Goal: Information Seeking & Learning: Learn about a topic

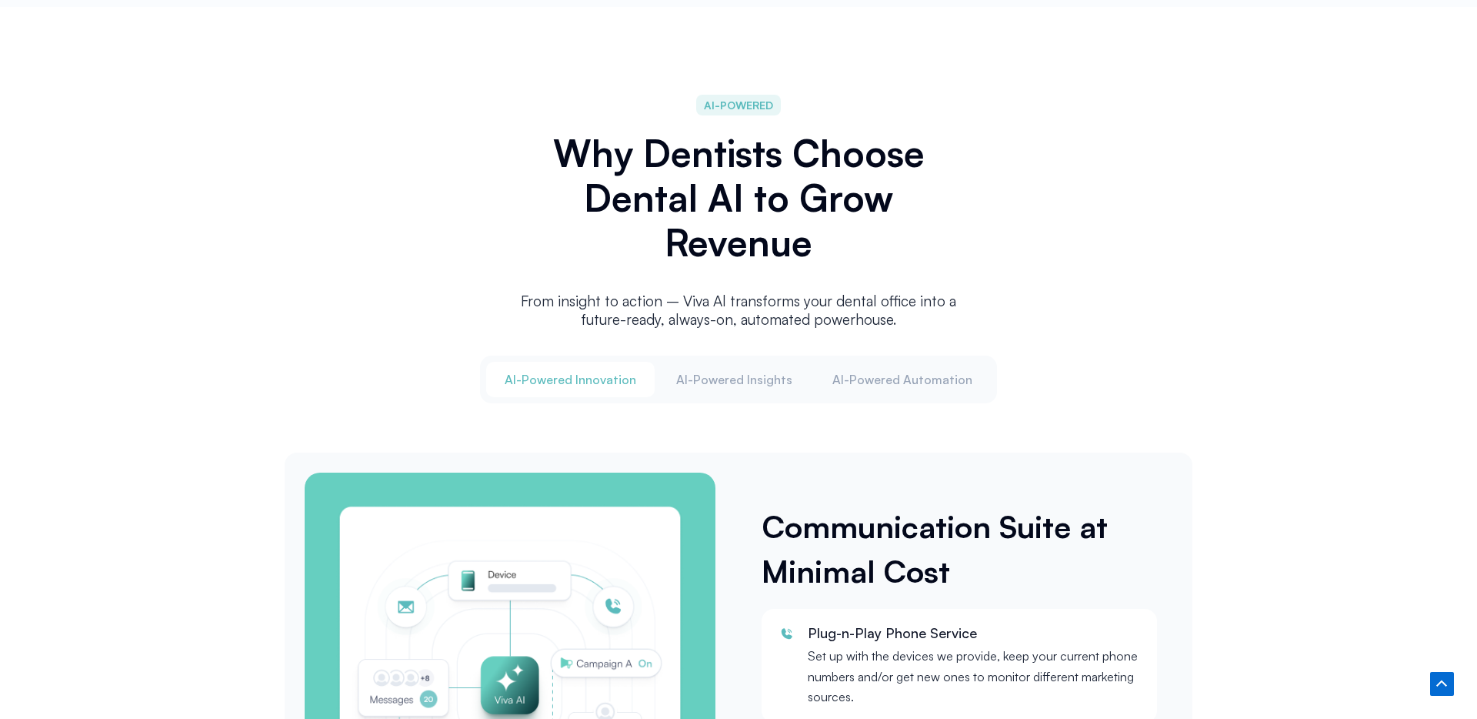
scroll to position [1788, 0]
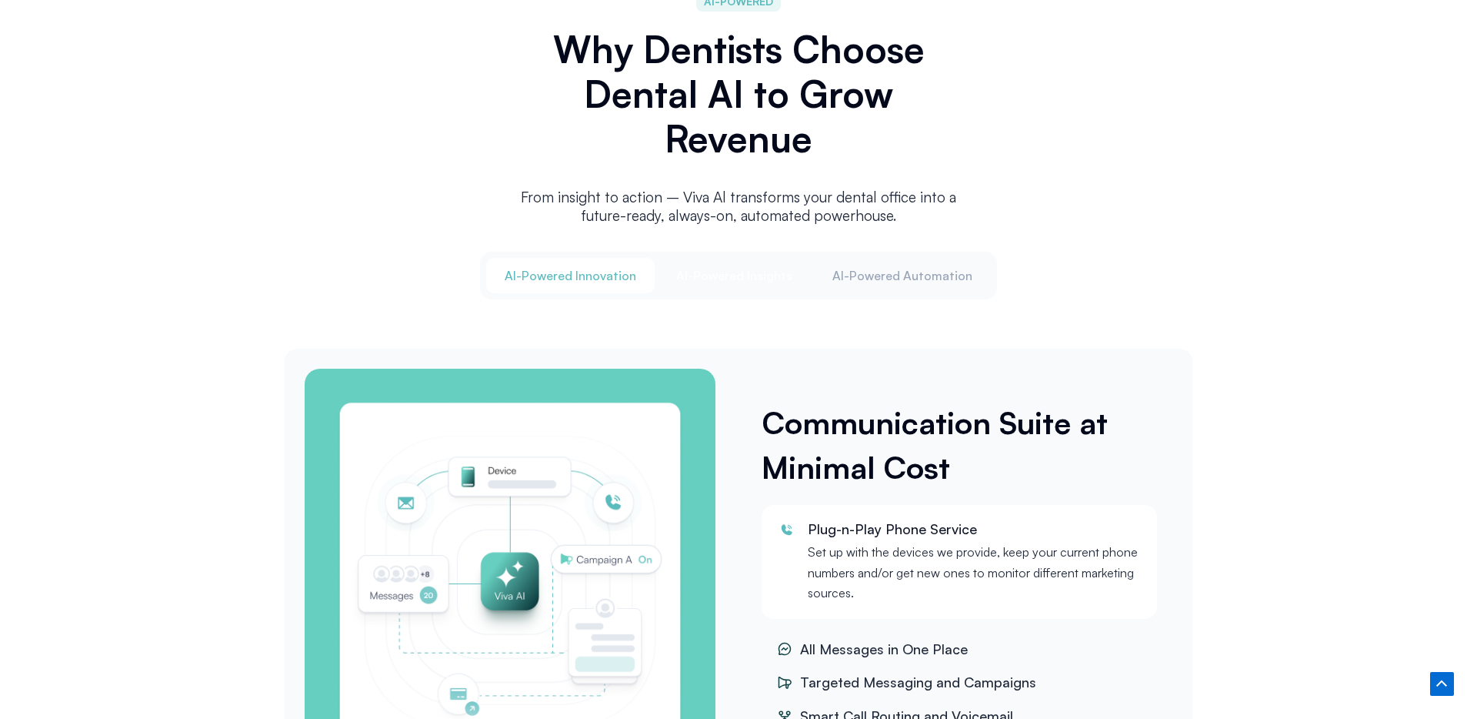
click at [741, 271] on span "Al-Powered Insights" at bounding box center [734, 275] width 116 height 17
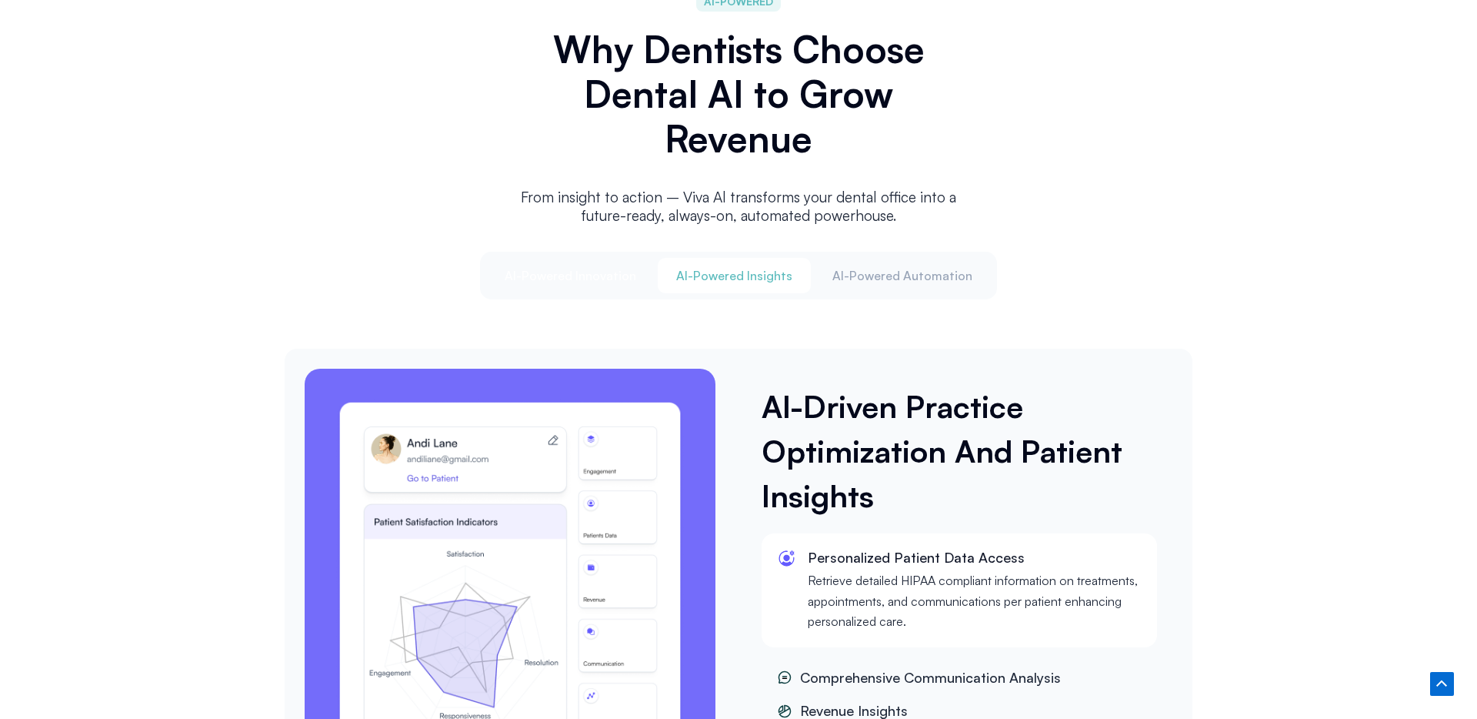
click at [622, 278] on span "Al-Powered Innovation" at bounding box center [571, 275] width 132 height 17
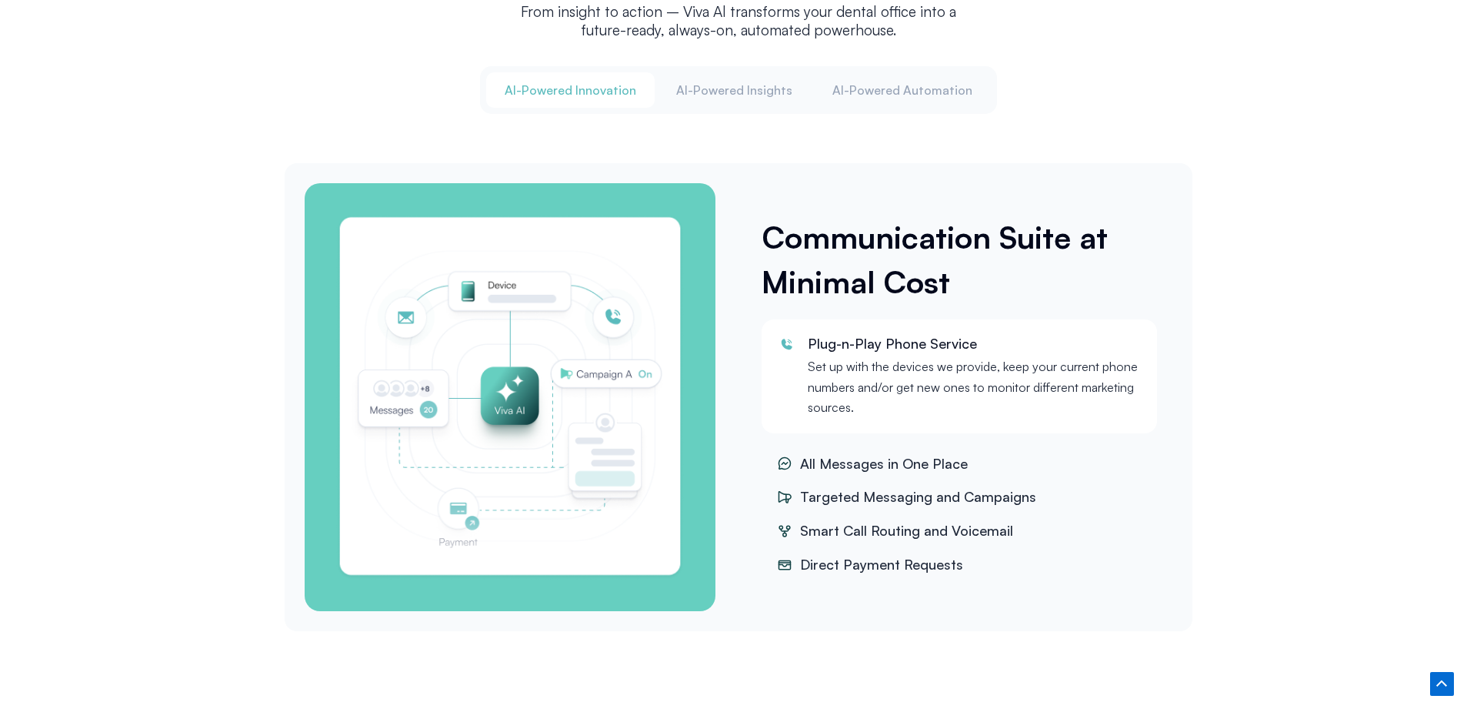
scroll to position [1978, 0]
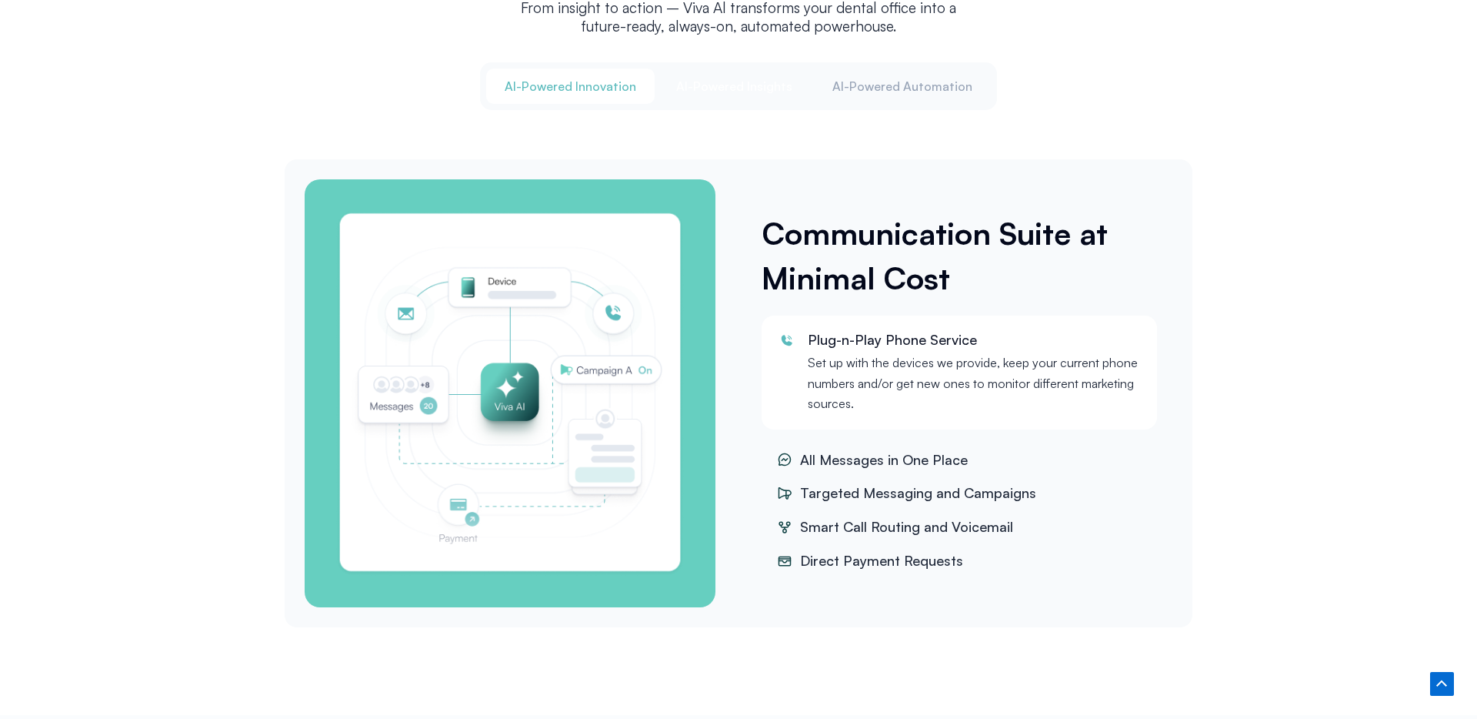
click at [716, 95] on button "Al-Powered Insights" at bounding box center [734, 85] width 153 height 35
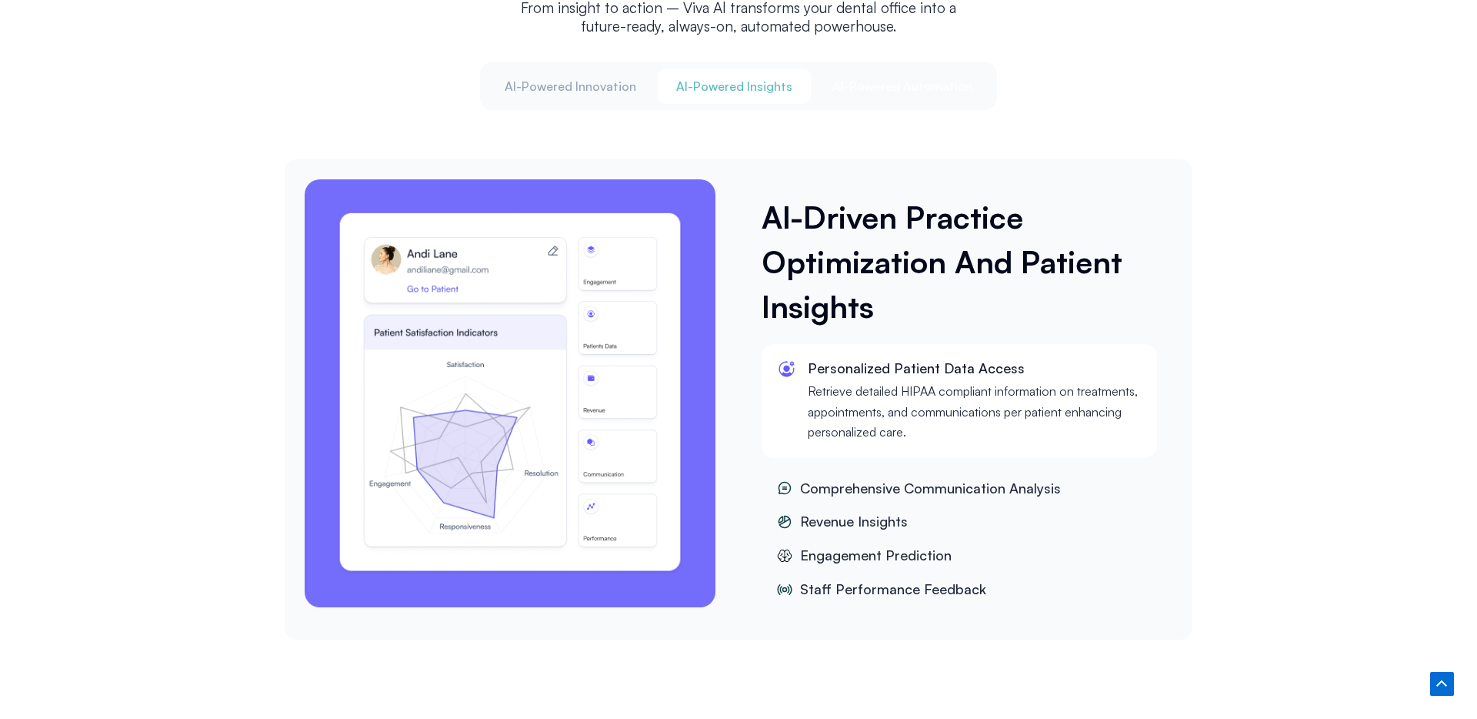
click at [840, 90] on button "Al-Powered Automation" at bounding box center [902, 85] width 177 height 35
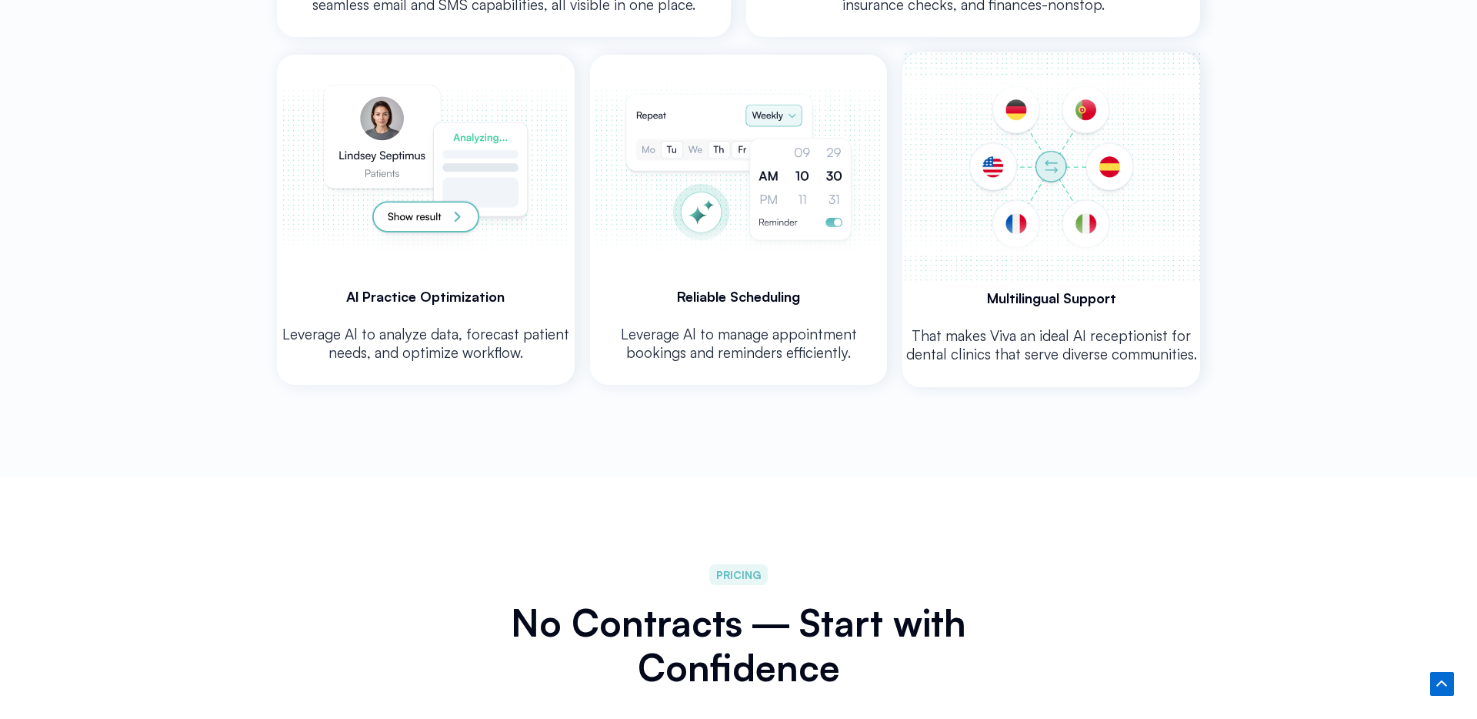
scroll to position [4269, 0]
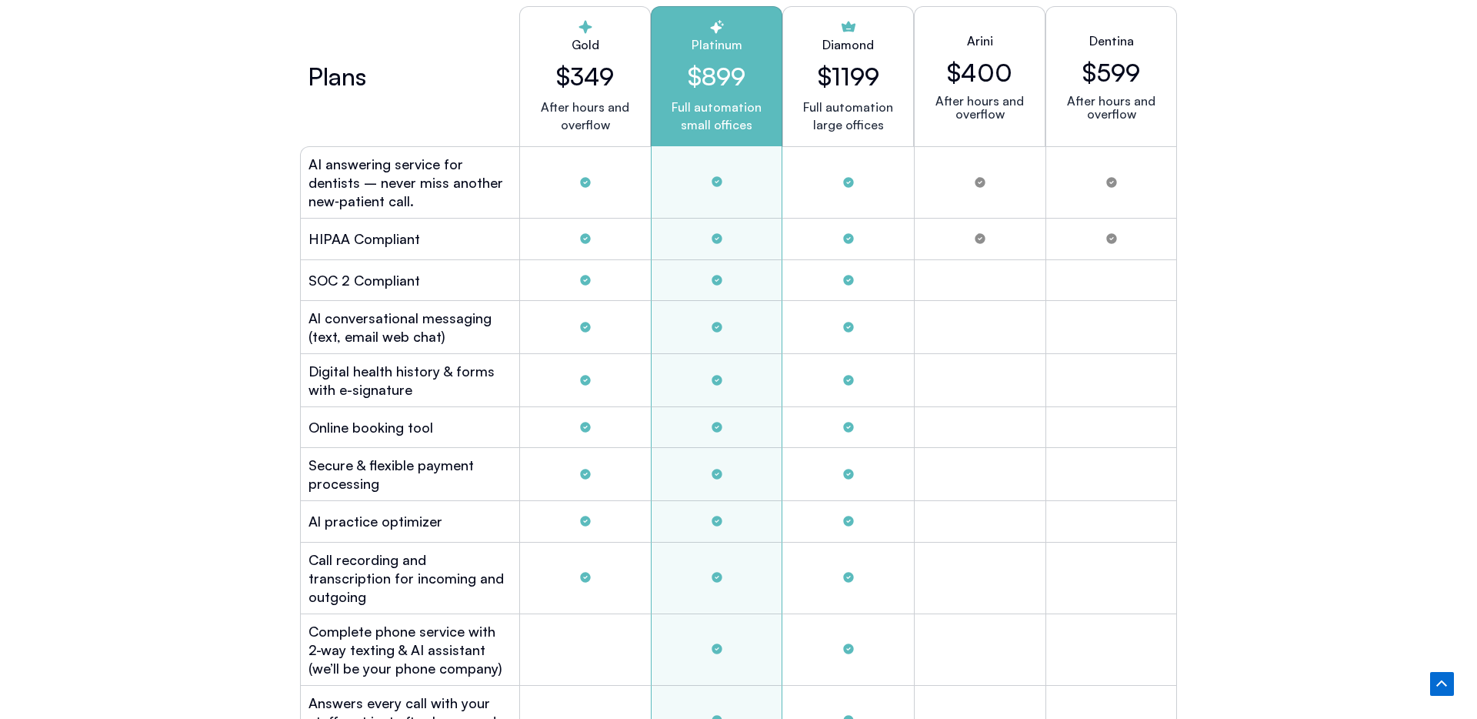
click at [1097, 34] on h2 "Dentina" at bounding box center [1112, 41] width 45 height 18
copy div "Dentina"
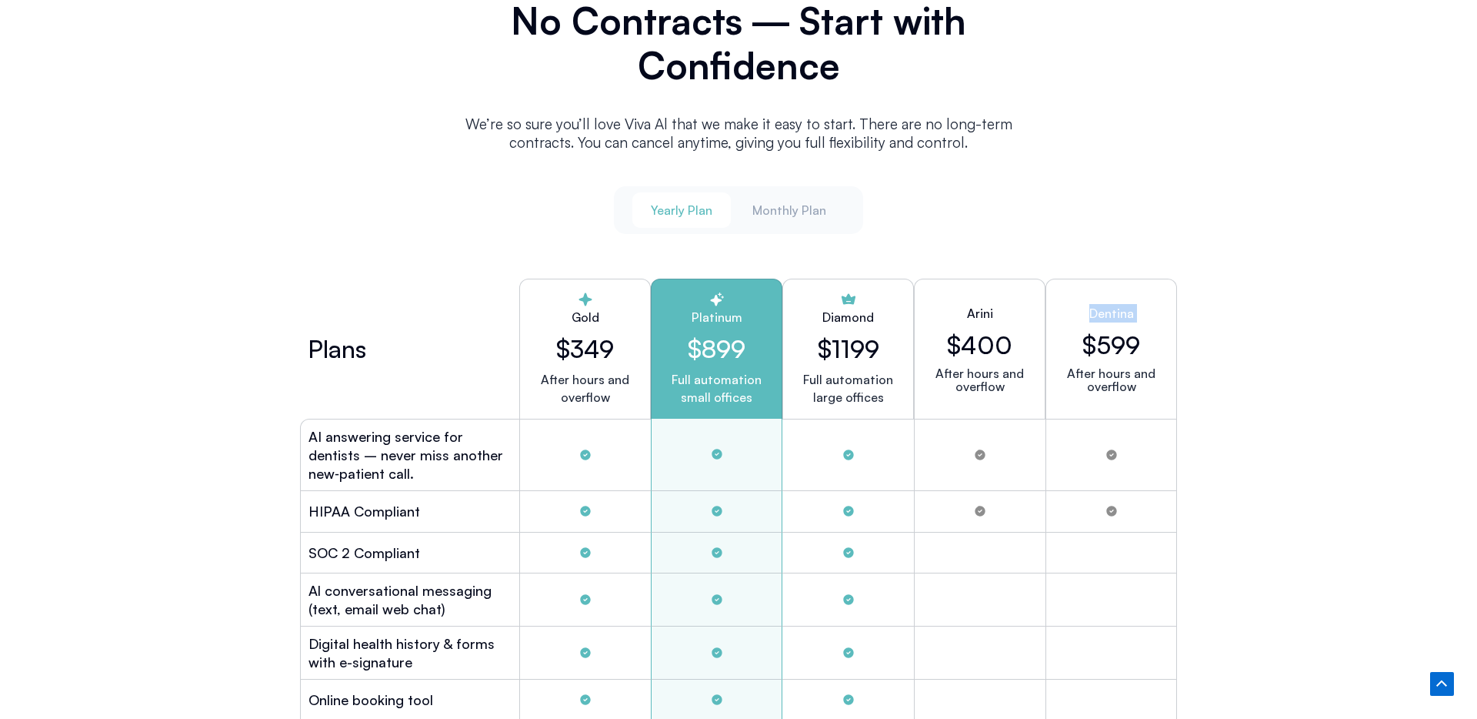
scroll to position [3998, 0]
click at [773, 205] on span "Monthly Plan" at bounding box center [790, 209] width 74 height 17
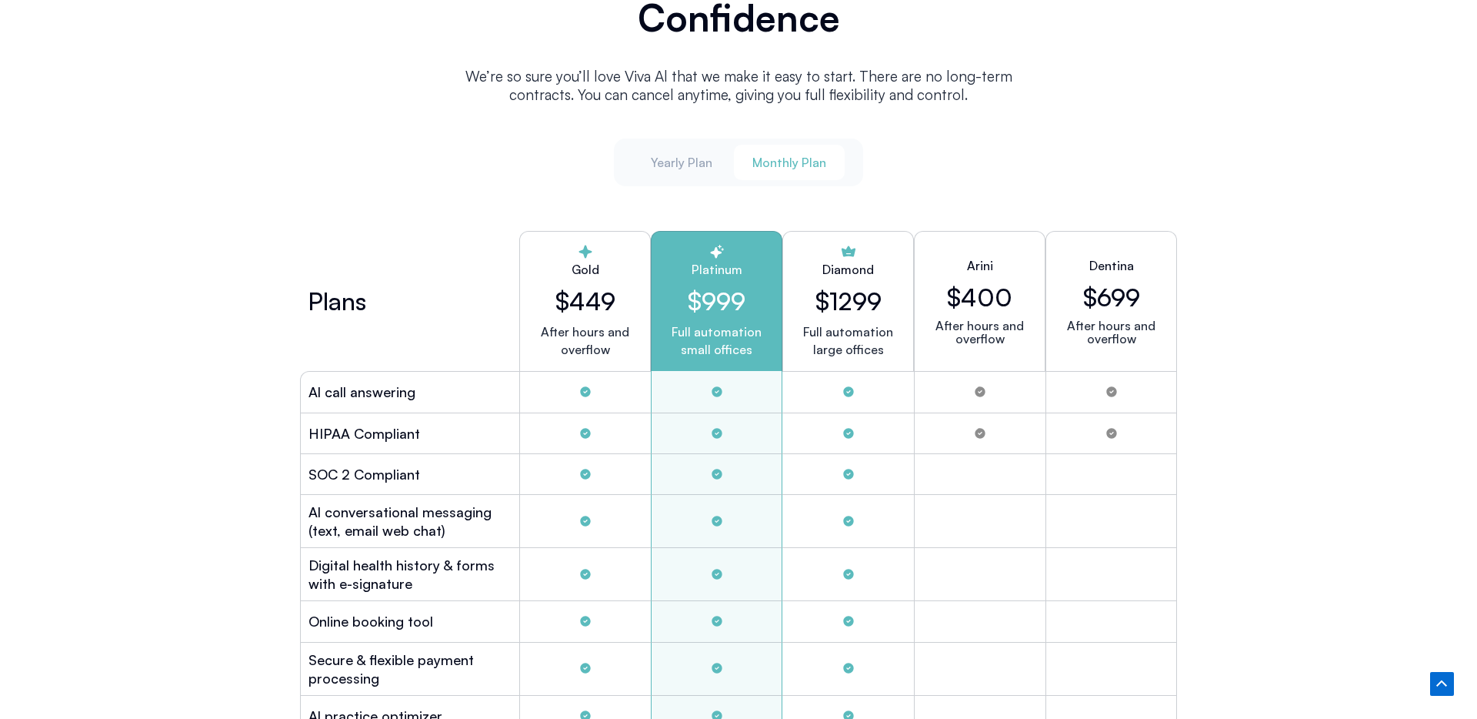
scroll to position [4046, 0]
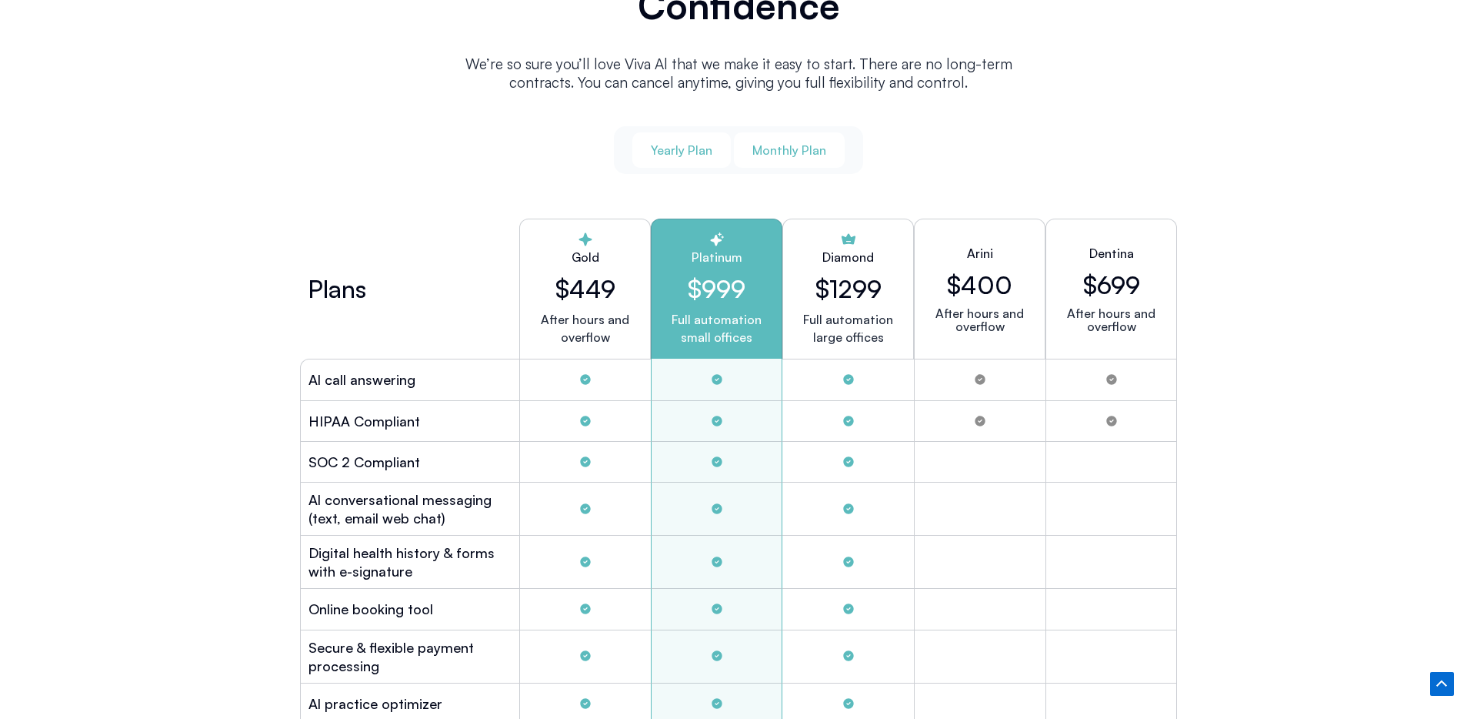
click at [696, 162] on button "Yearly Plan" at bounding box center [682, 149] width 98 height 35
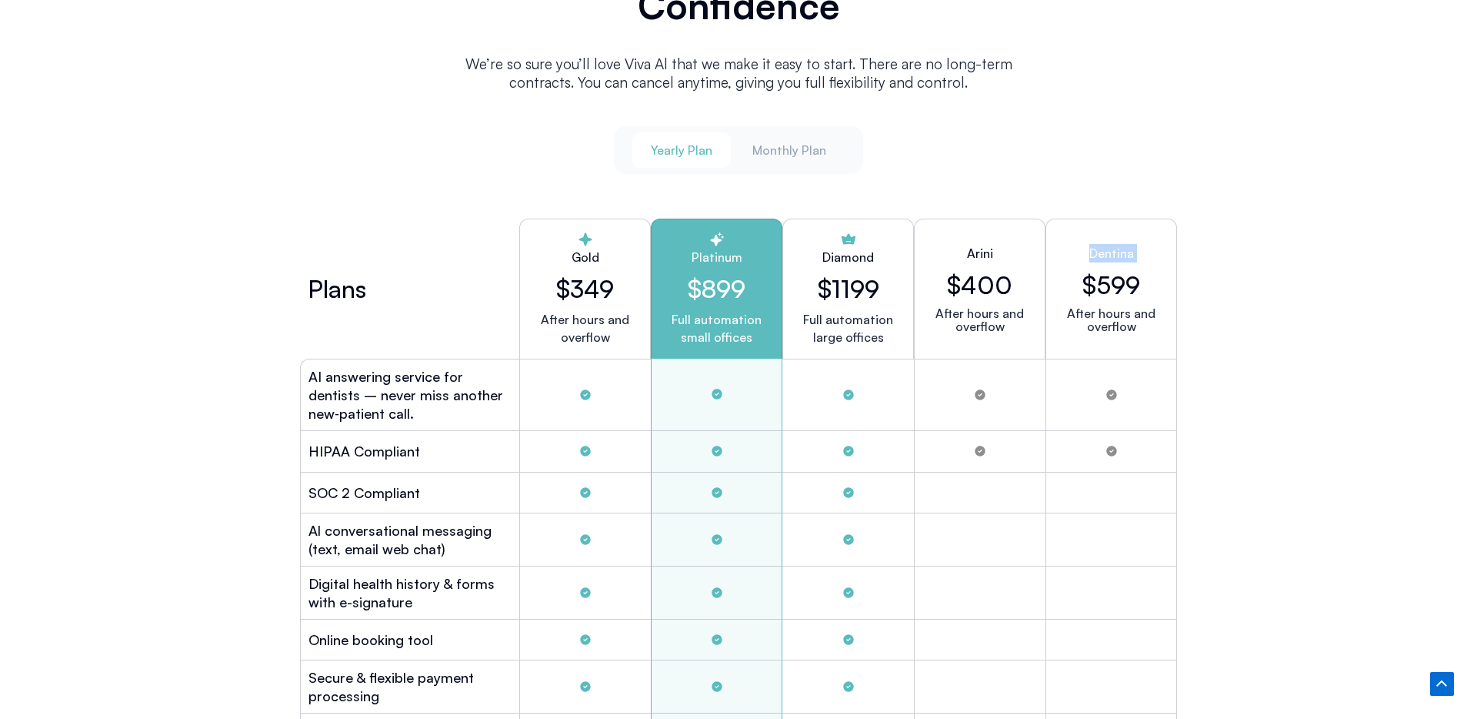
scroll to position [4054, 0]
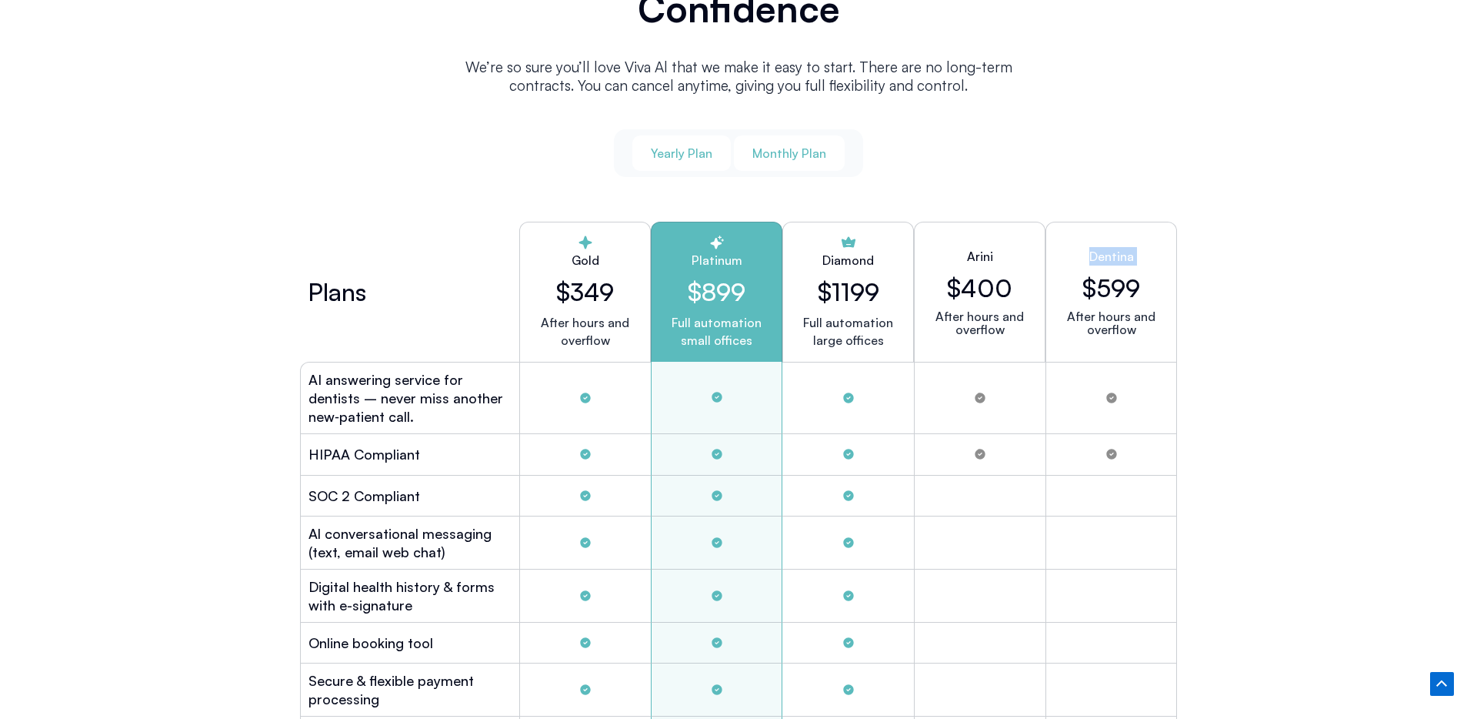
click at [790, 150] on span "Monthly Plan" at bounding box center [790, 153] width 74 height 17
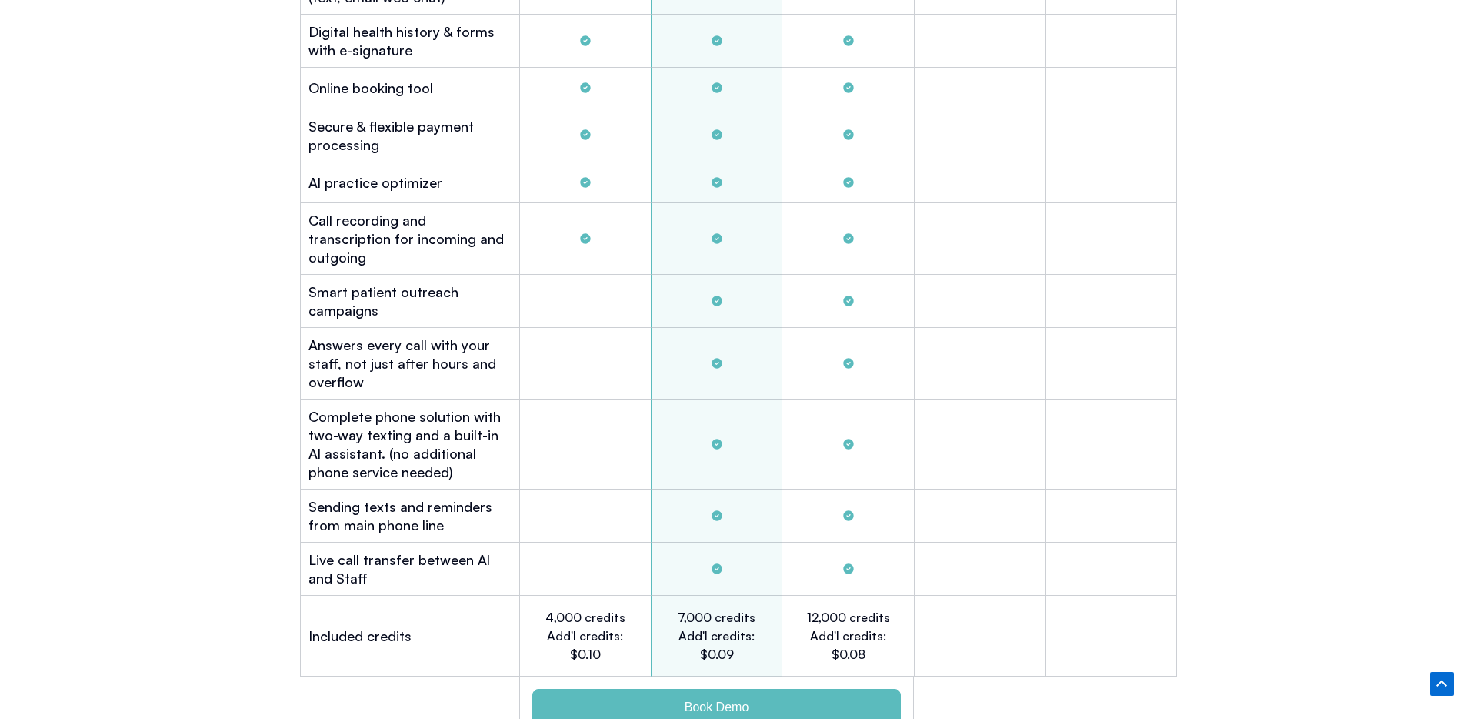
scroll to position [4572, 0]
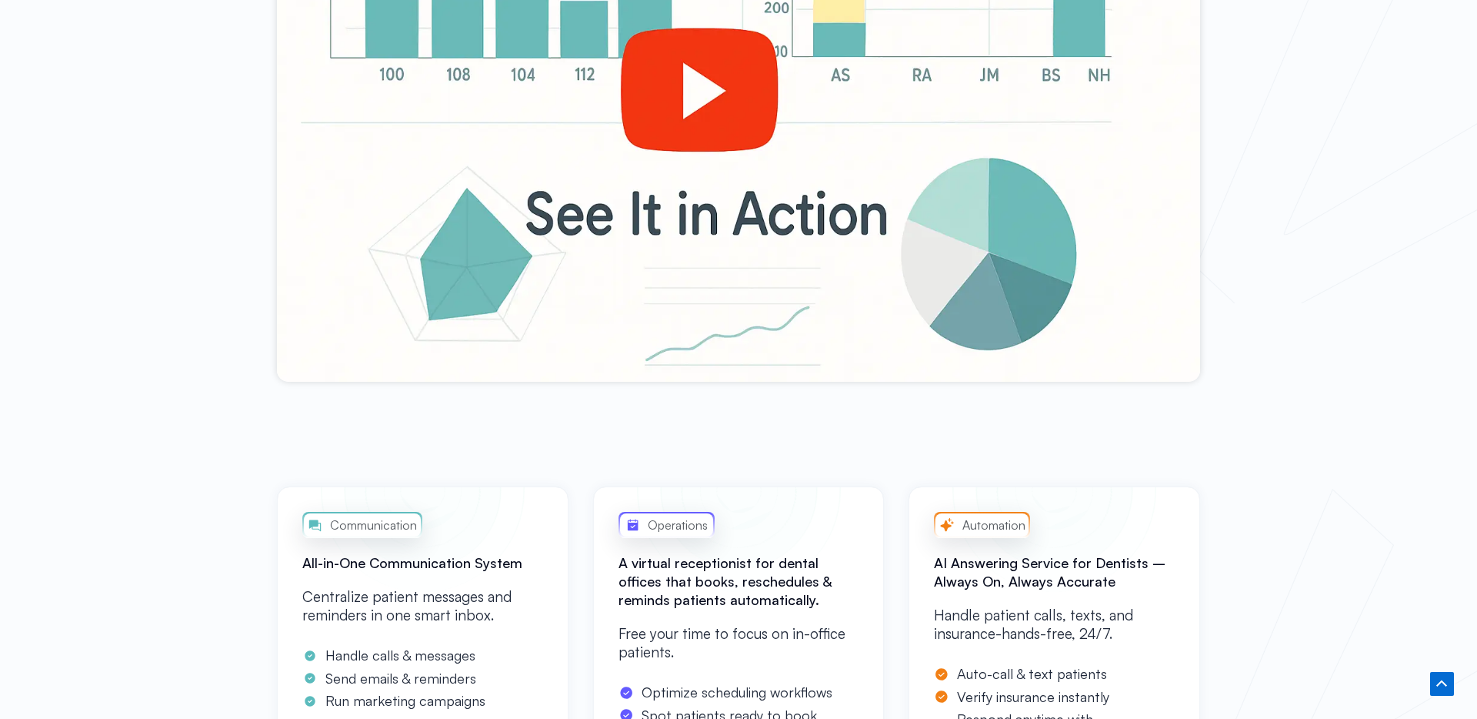
click at [639, 221] on div at bounding box center [738, 121] width 923 height 519
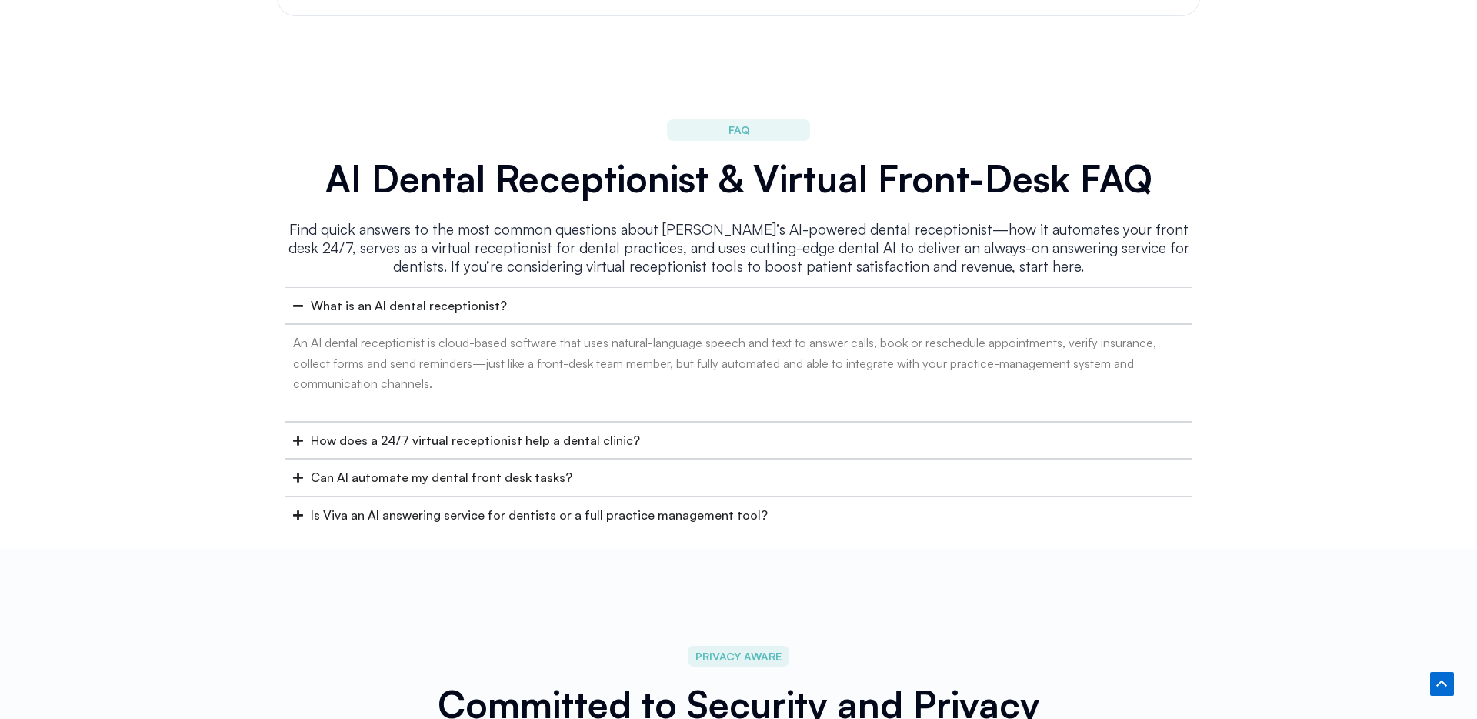
scroll to position [6065, 0]
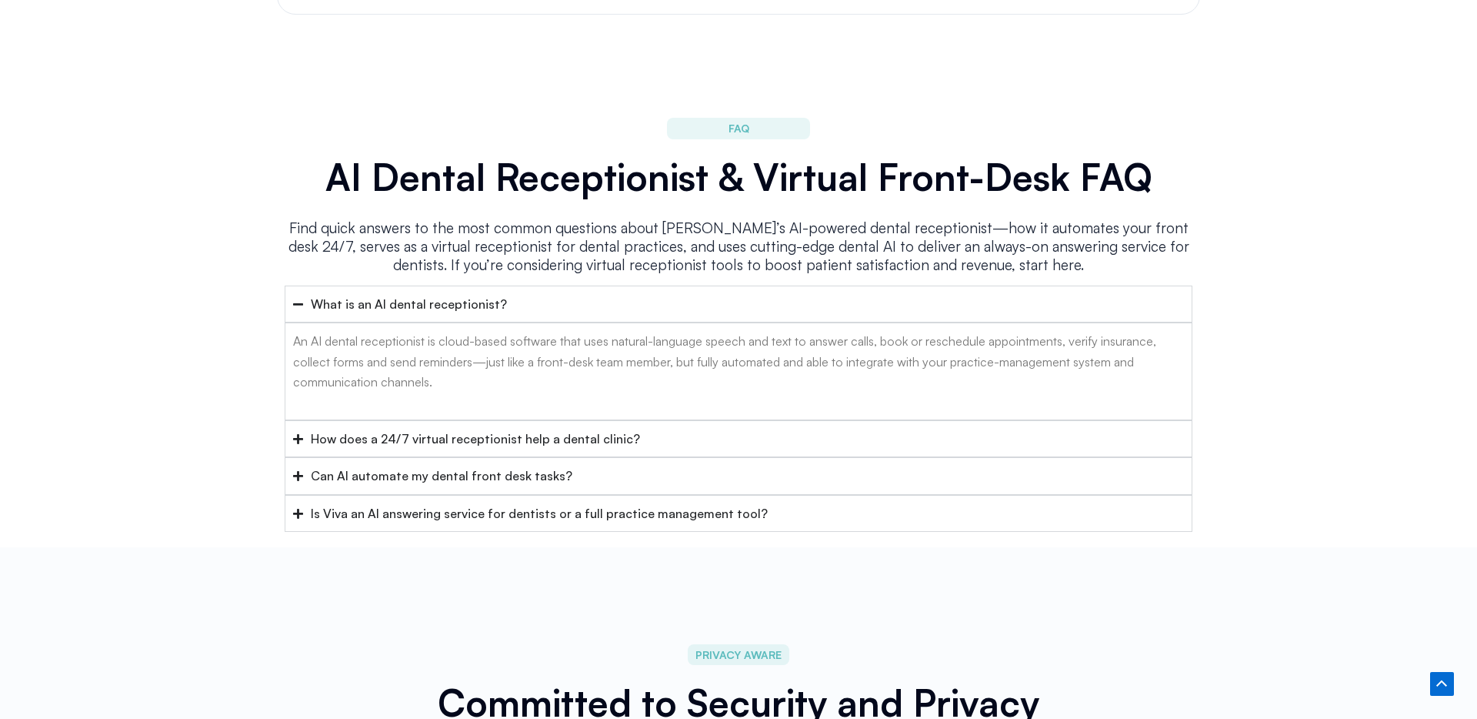
click at [496, 429] on div "How does a 24/7 virtual receptionist help a dental clinic?" at bounding box center [475, 439] width 329 height 20
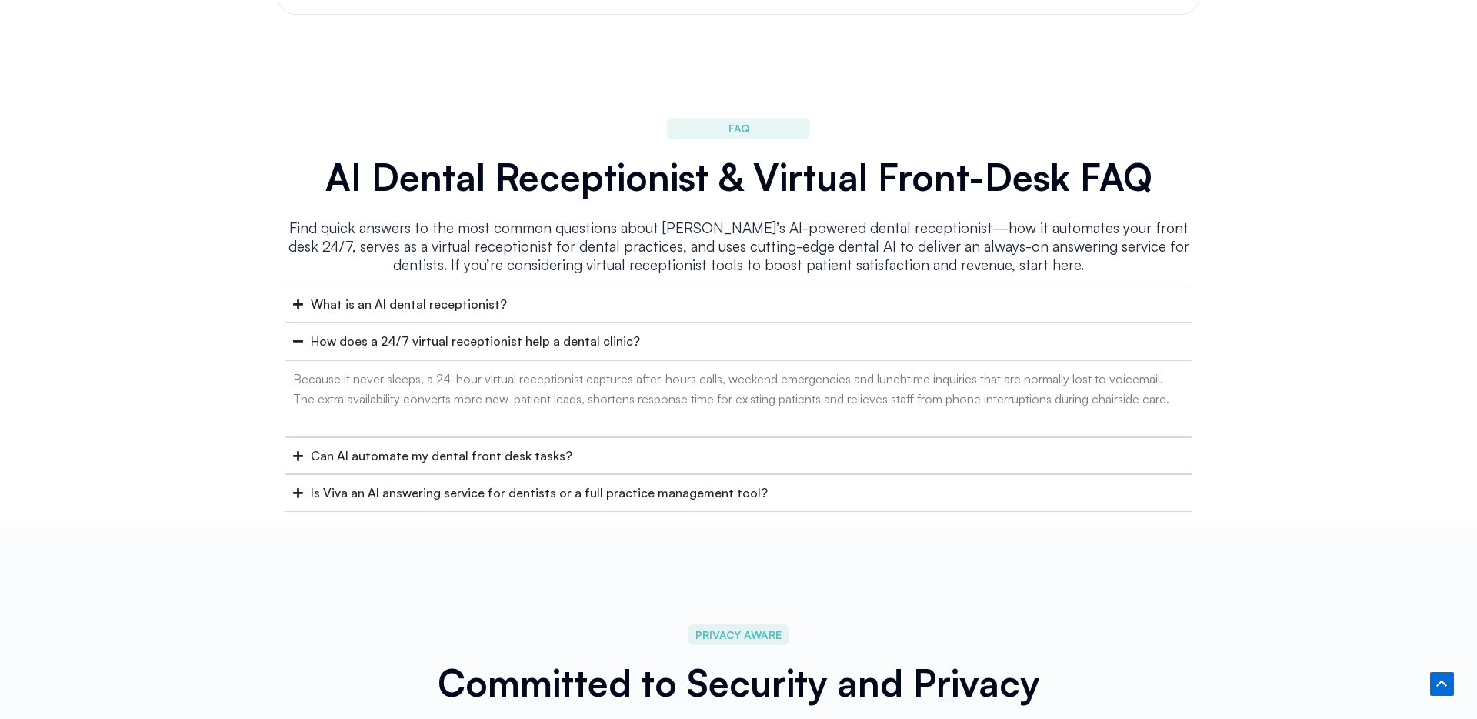
click at [532, 446] on div "Can AI automate my dental front desk tasks?" at bounding box center [442, 456] width 262 height 20
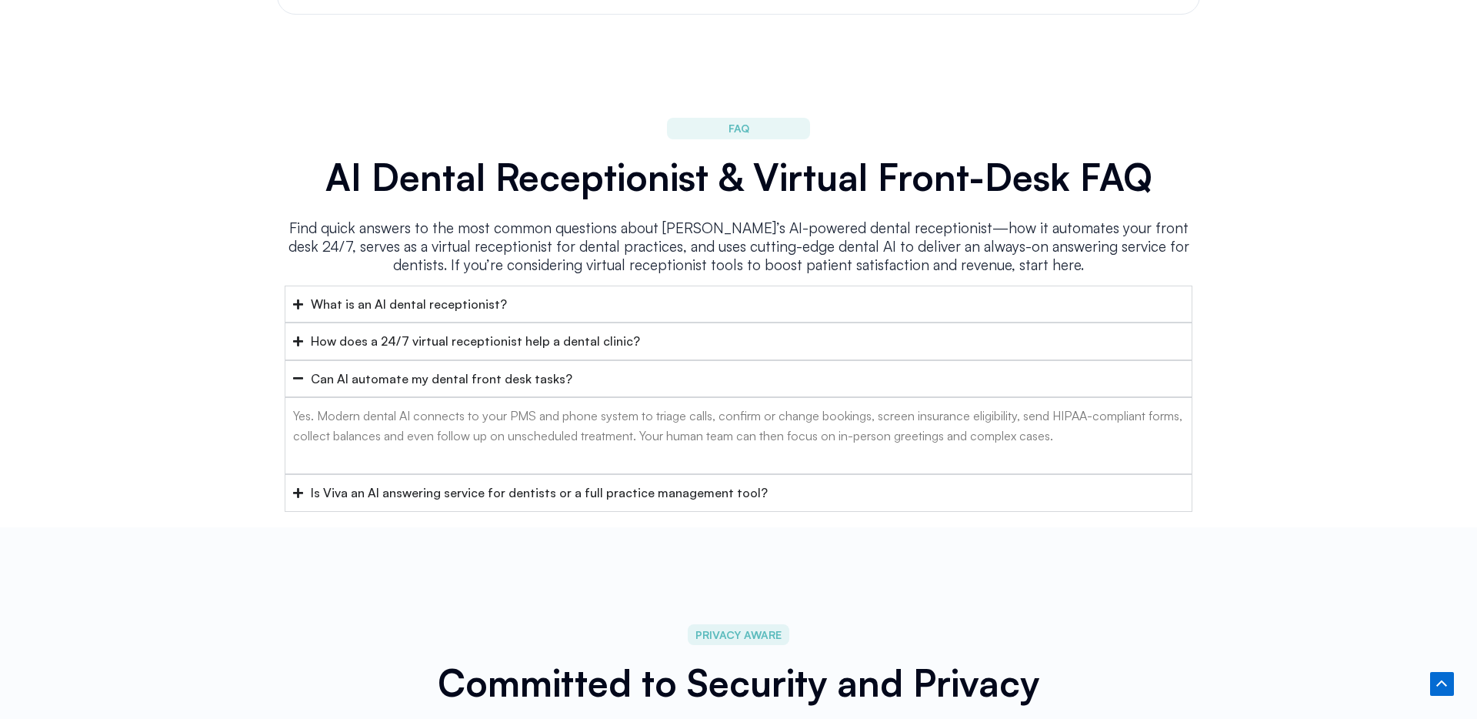
click at [523, 474] on summary "Is Viva an AI answering service for dentists or a full practice management tool?" at bounding box center [739, 492] width 908 height 37
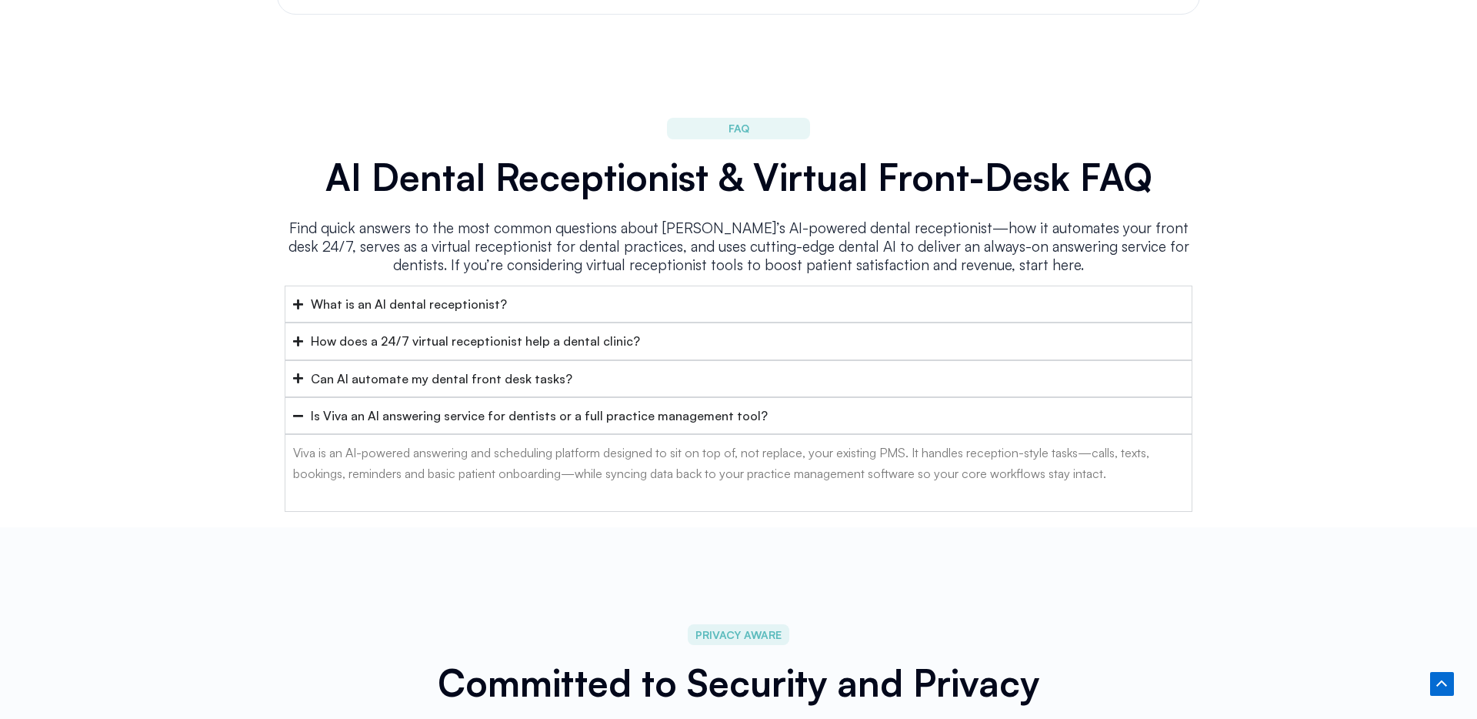
click at [477, 294] on div "What is an AI dental receptionist?" at bounding box center [409, 304] width 196 height 20
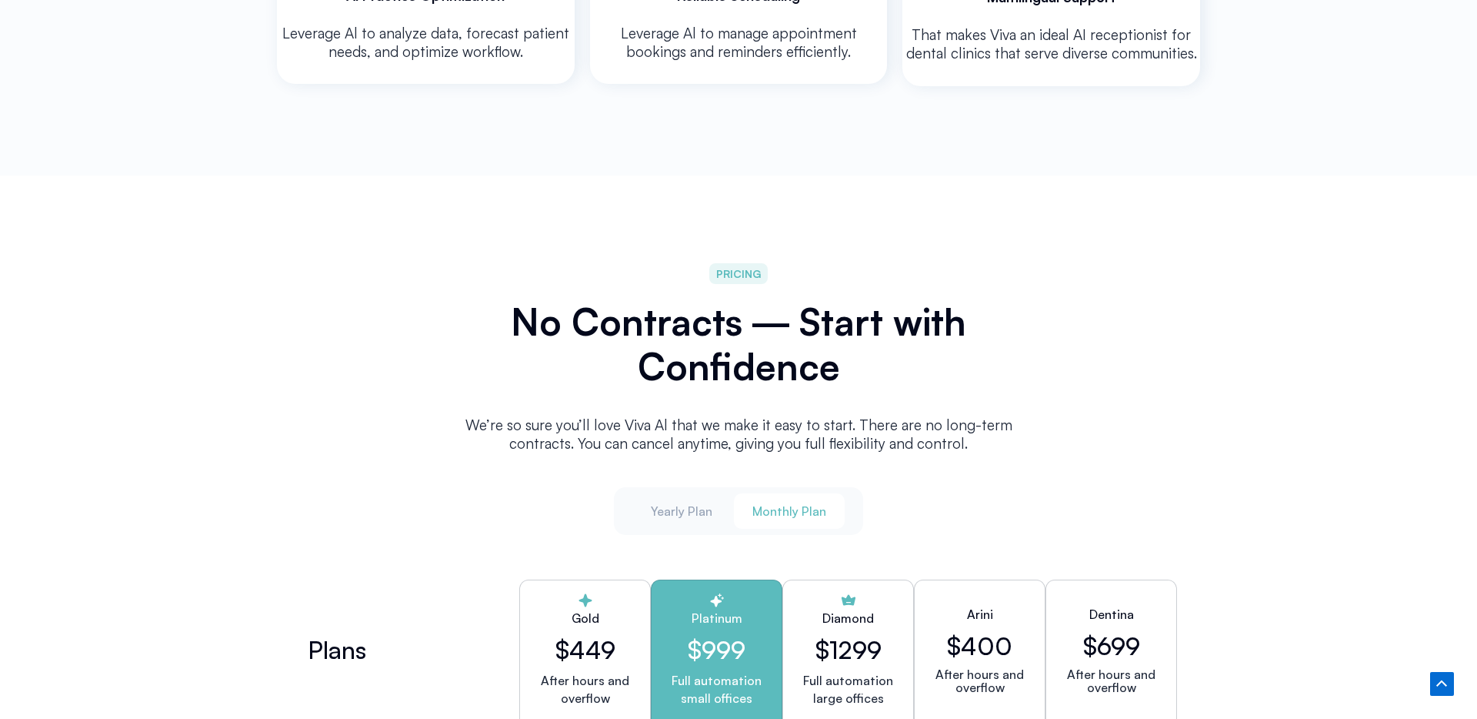
scroll to position [3393, 0]
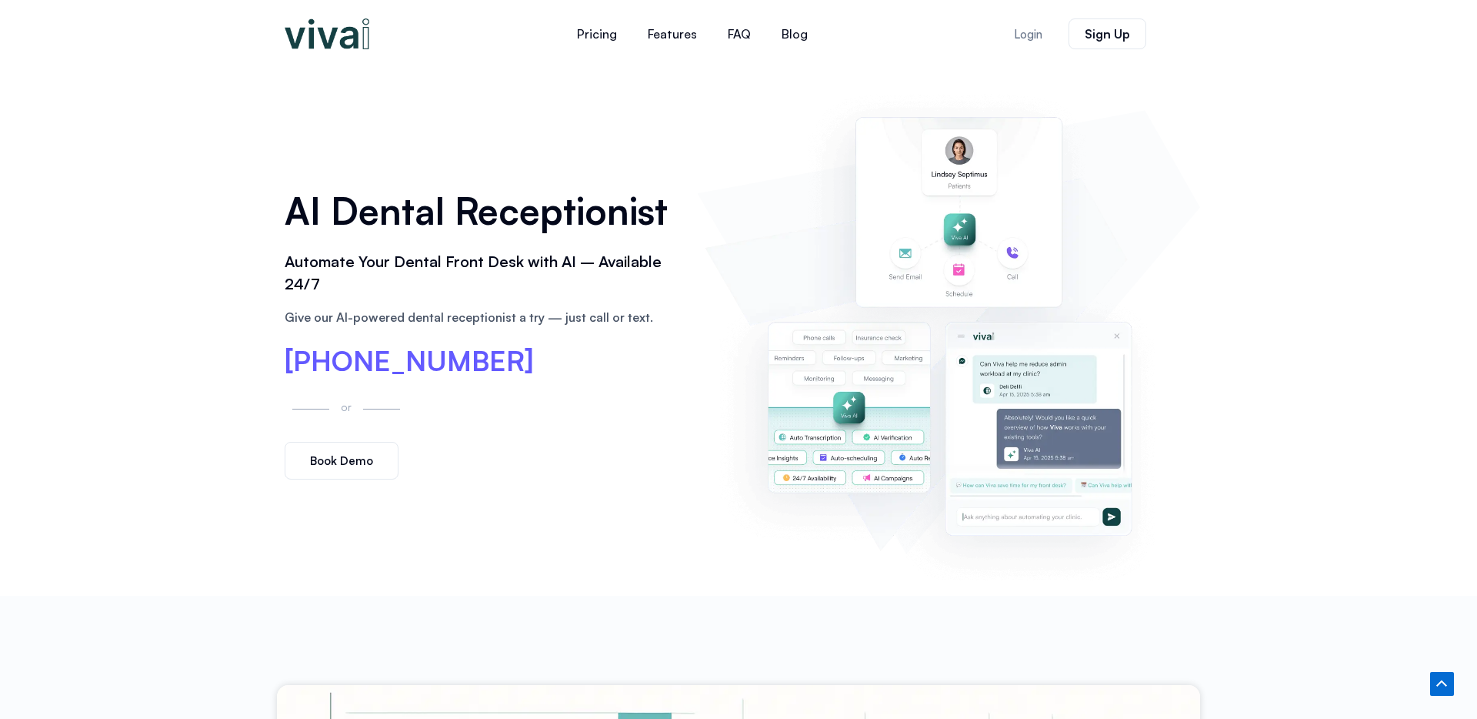
scroll to position [874, 0]
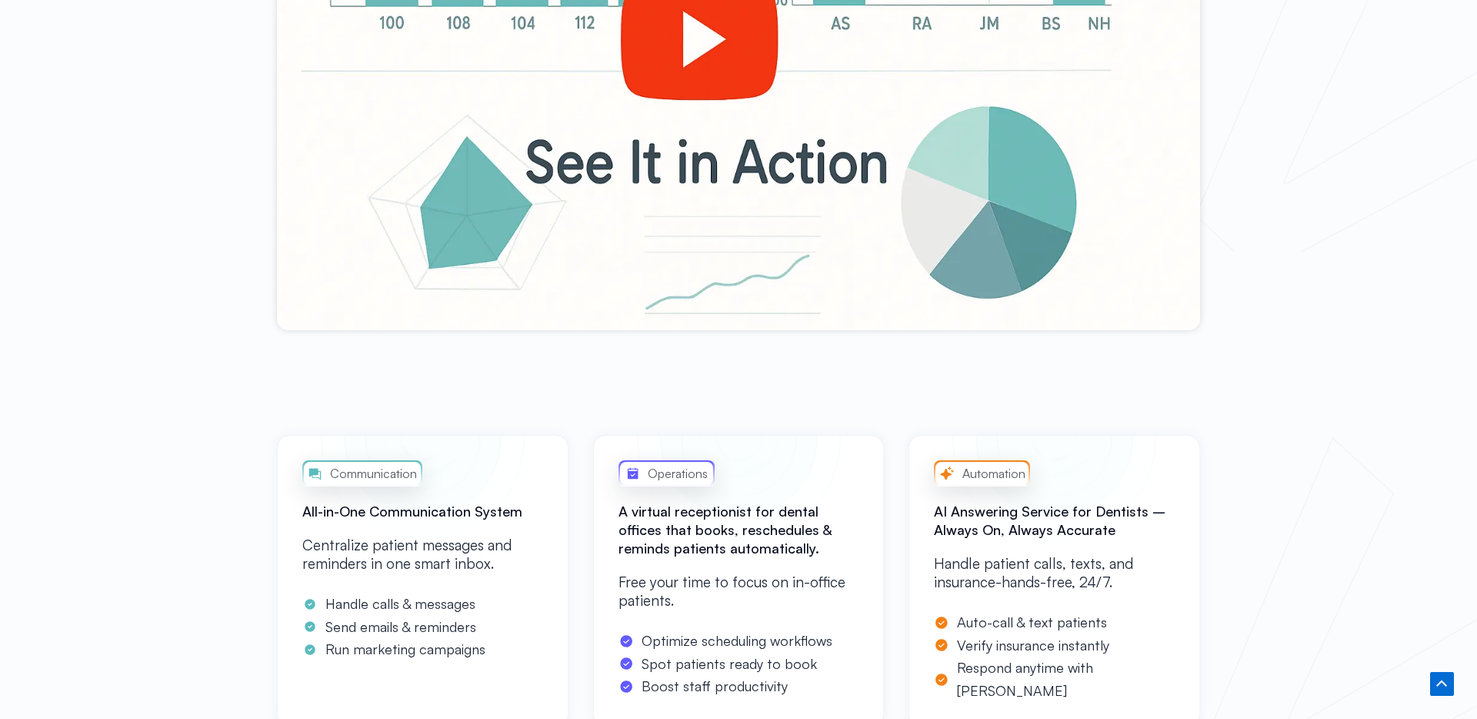
click at [689, 78] on div at bounding box center [738, 70] width 923 height 519
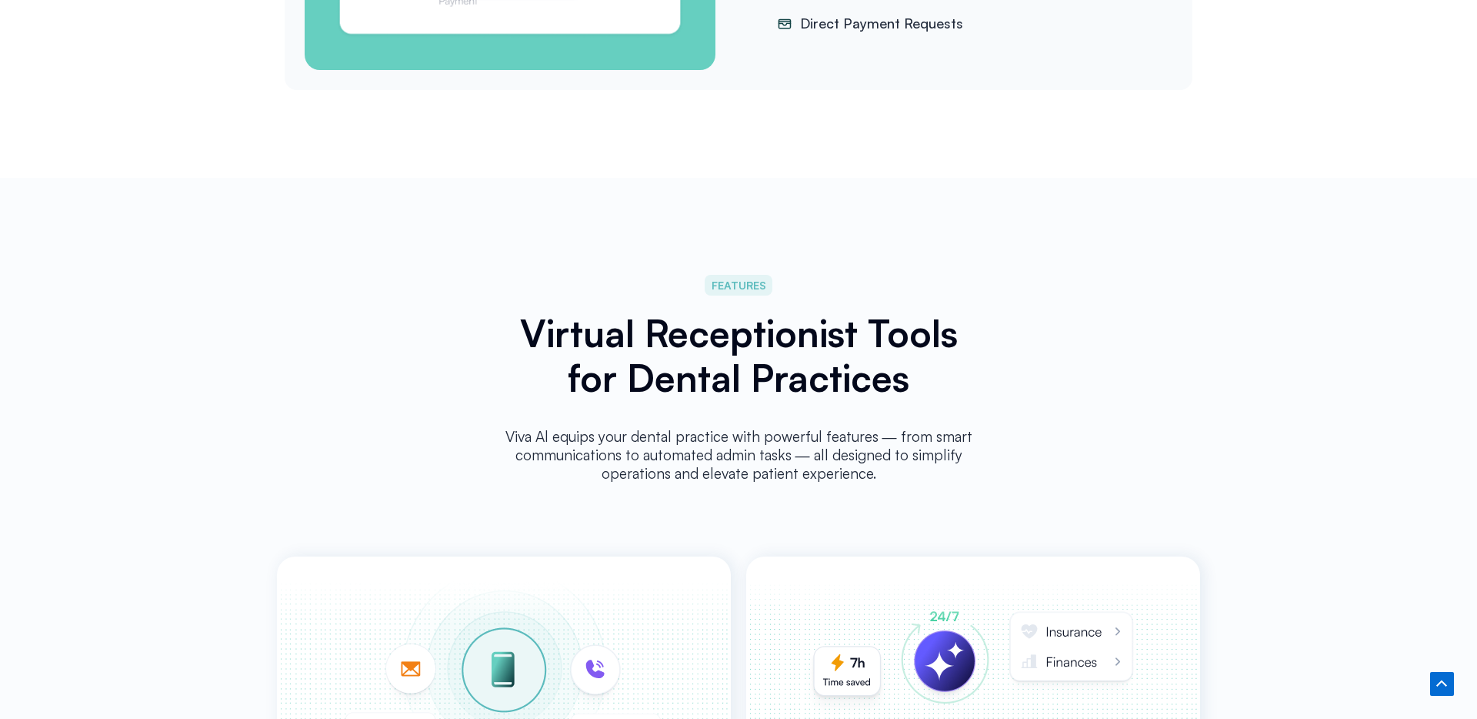
scroll to position [2226, 0]
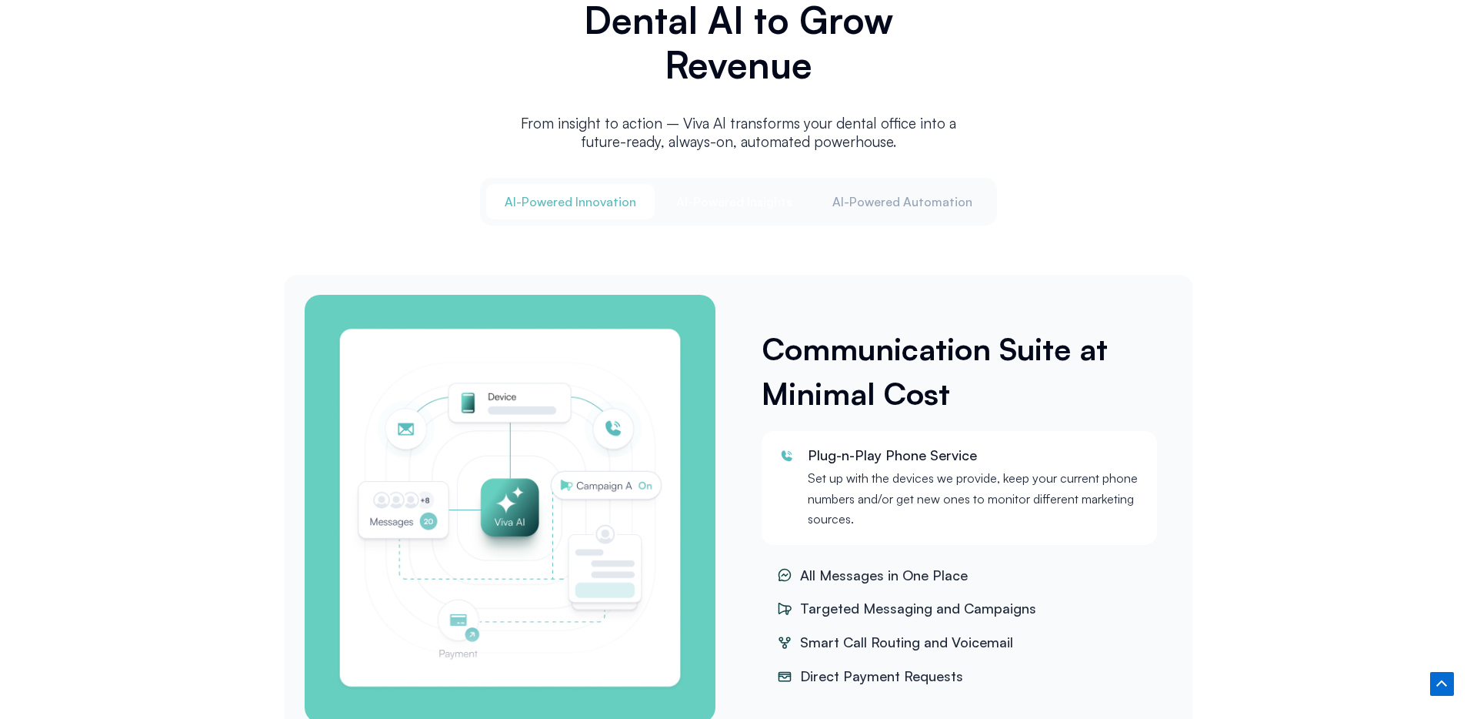
click at [756, 196] on span "Al-Powered Insights" at bounding box center [734, 201] width 116 height 17
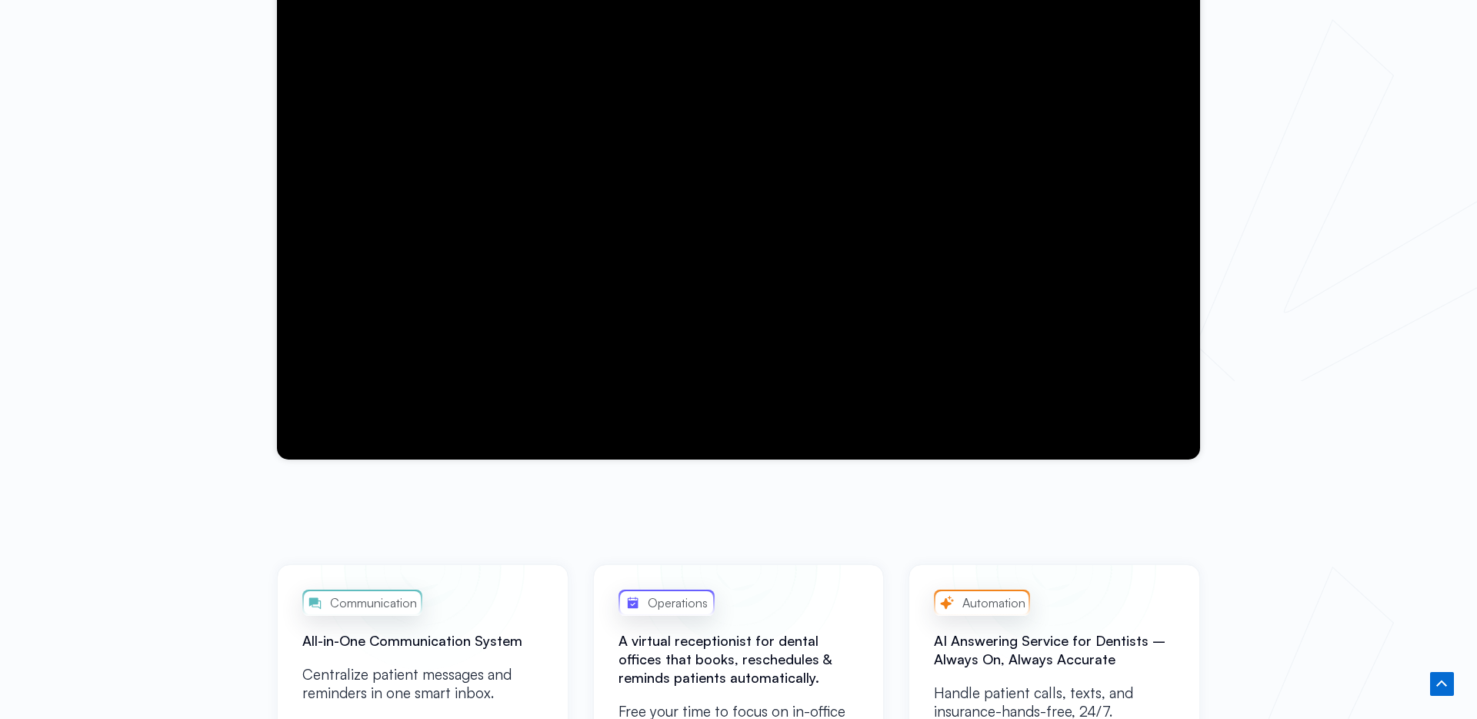
scroll to position [746, 0]
